Goal: Task Accomplishment & Management: Complete application form

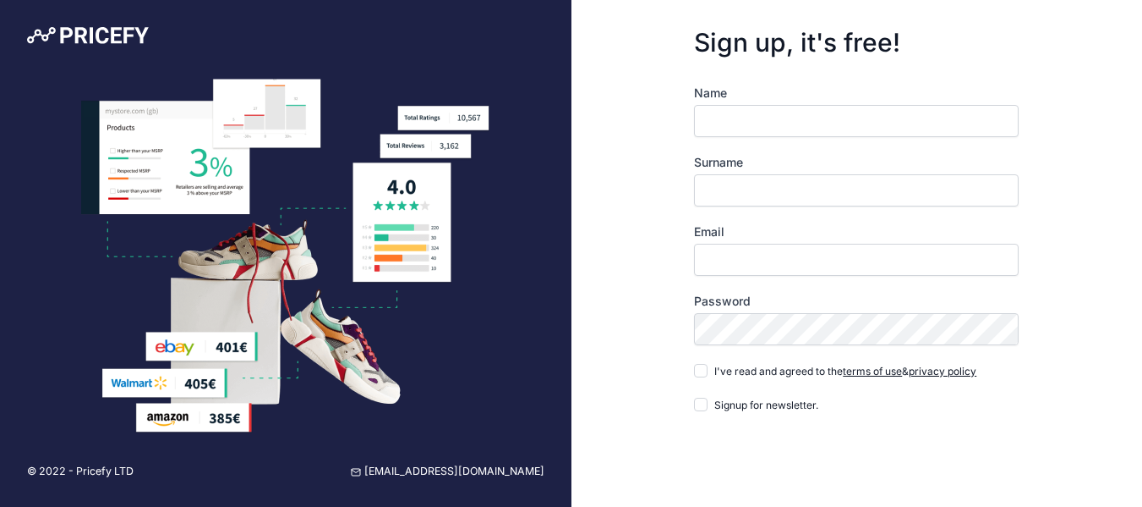
click at [805, 124] on input "Name" at bounding box center [856, 121] width 325 height 32
type input "jayakumar.karuppiah"
type input "k"
drag, startPoint x: 844, startPoint y: 115, endPoint x: 764, endPoint y: 129, distance: 80.6
click at [764, 129] on input "jayakumar.karuppiah" at bounding box center [856, 121] width 325 height 32
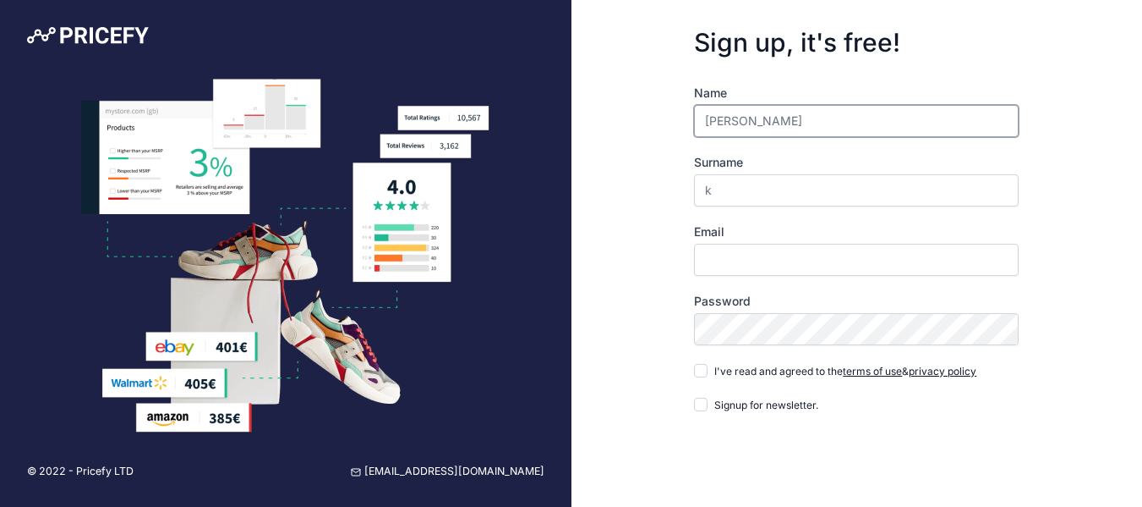
type input "[PERSON_NAME]"
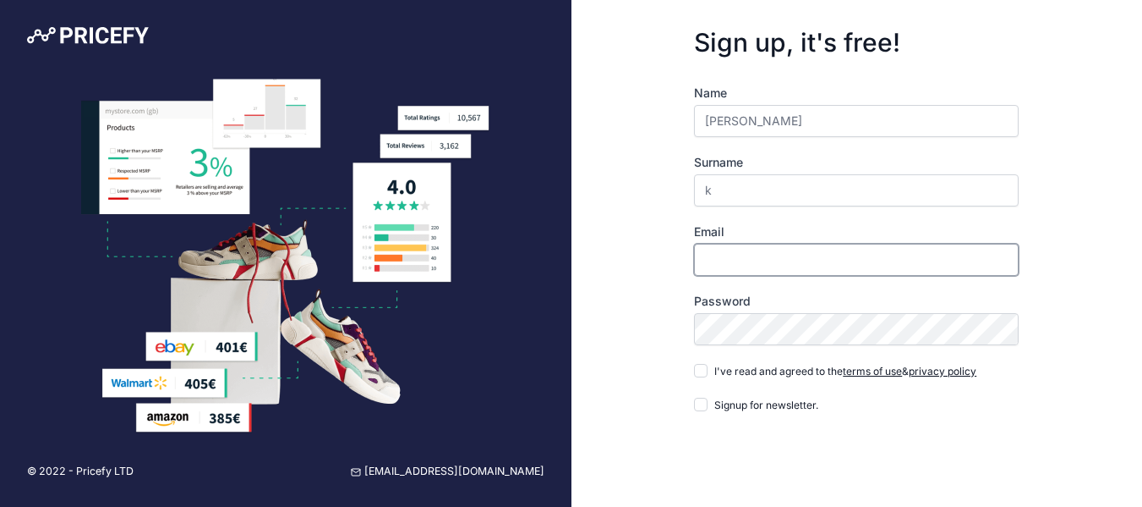
click at [742, 253] on input "Email" at bounding box center [856, 260] width 325 height 32
drag, startPoint x: 894, startPoint y: 265, endPoint x: 357, endPoint y: 253, distance: 537.1
click at [439, 249] on div "© 2022 - Pricefy LTD support@pricefy.io Sign up, it's free! Name k" at bounding box center [571, 303] width 1142 height 606
type input "[PERSON_NAME][EMAIL_ADDRESS][DOMAIN_NAME]"
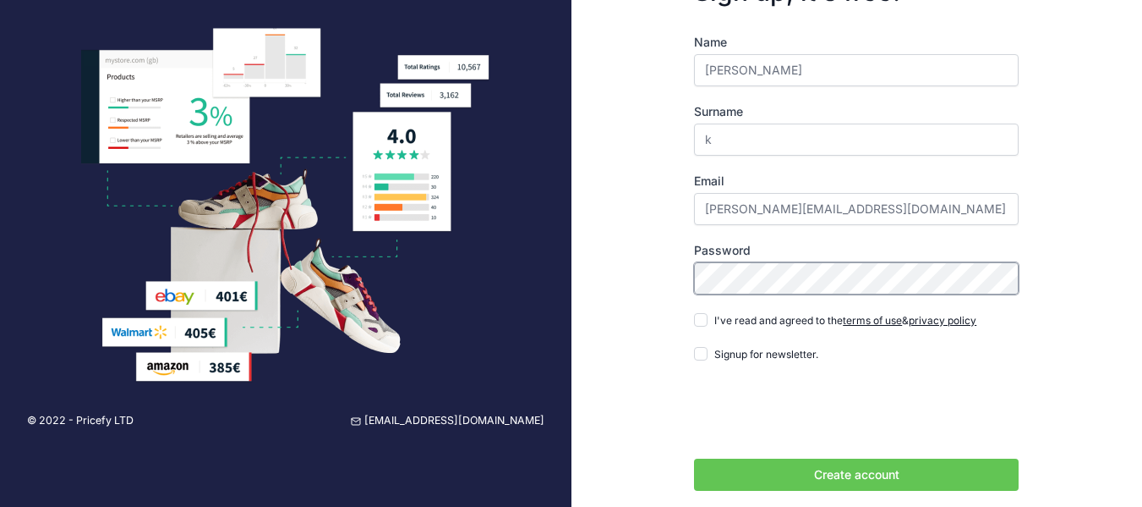
scroll to position [100, 0]
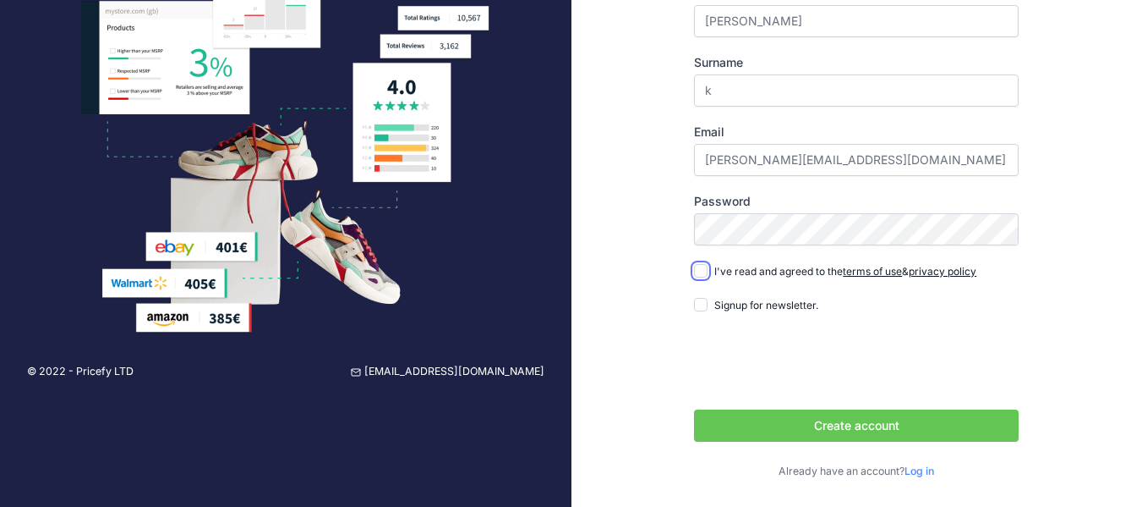
click at [706, 271] on input "I've read and agreed to the terms of use & privacy policy" at bounding box center [701, 271] width 14 height 14
checkbox input "true"
click at [848, 421] on button "Create account" at bounding box center [856, 425] width 325 height 32
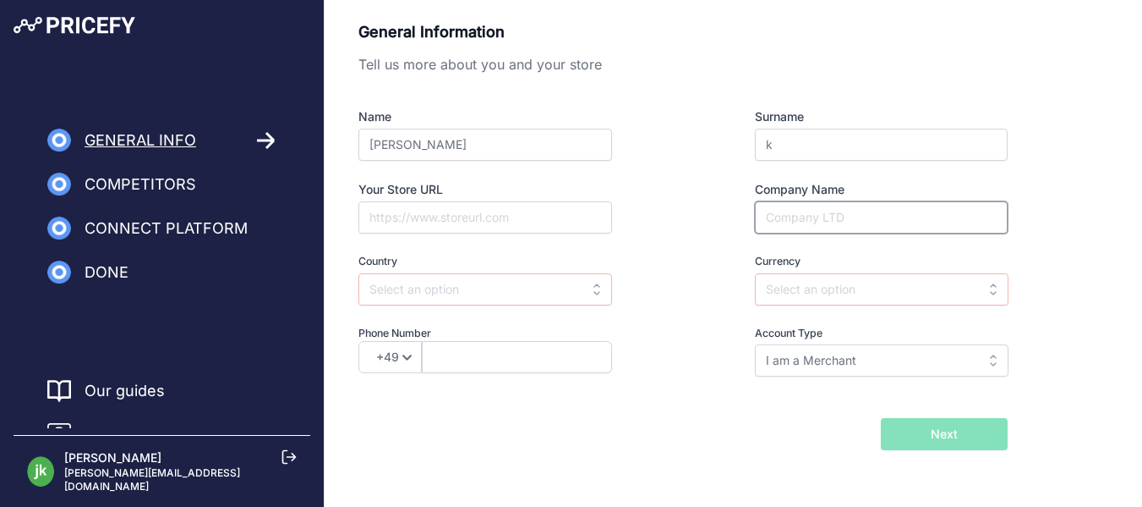
click at [836, 222] on input "Company Name" at bounding box center [881, 217] width 253 height 32
click at [852, 297] on input "text" at bounding box center [882, 289] width 254 height 32
